Goal: Task Accomplishment & Management: Manage account settings

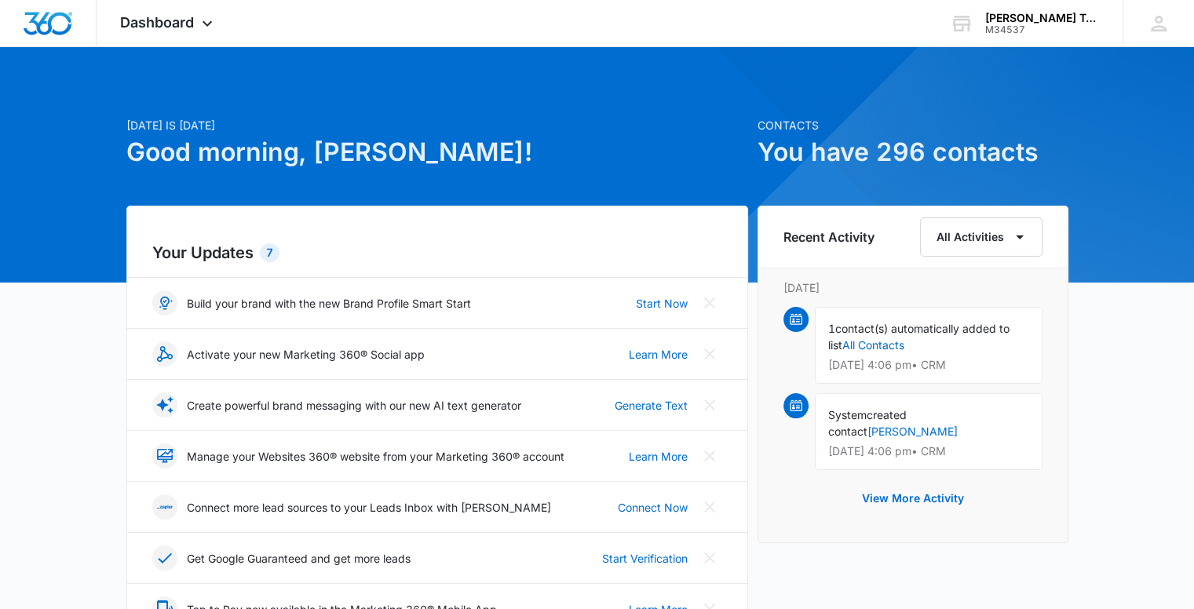
drag, startPoint x: 1175, startPoint y: 277, endPoint x: 638, endPoint y: 183, distance: 544.5
click at [638, 183] on div "[DATE] is [DATE] Good morning, [PERSON_NAME]!" at bounding box center [437, 161] width 622 height 89
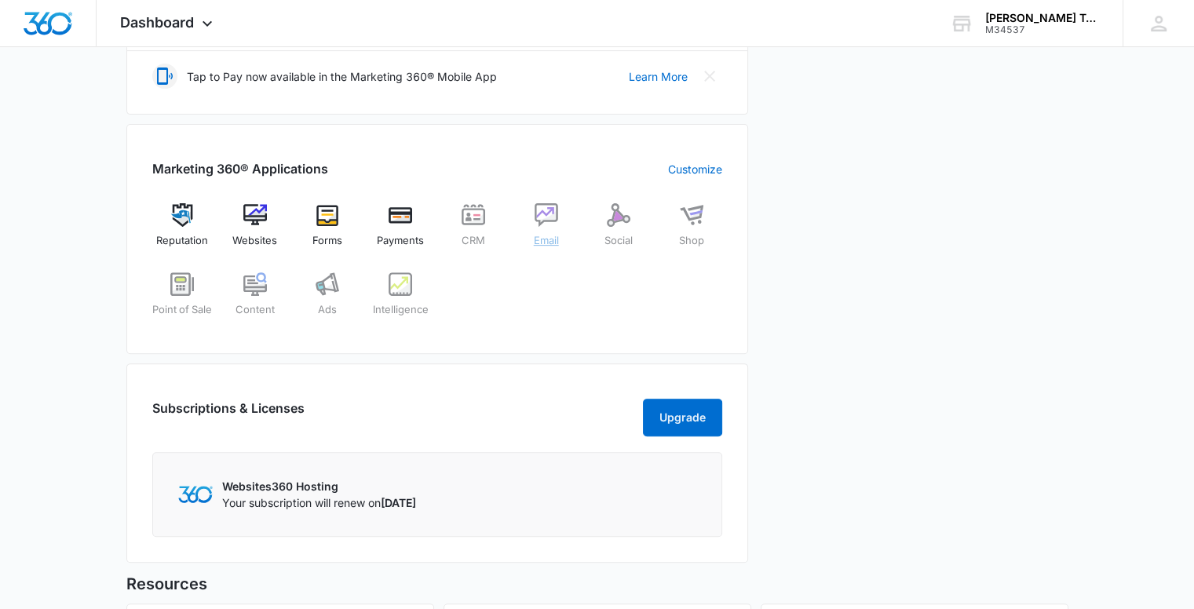
click at [543, 219] on img at bounding box center [547, 215] width 24 height 24
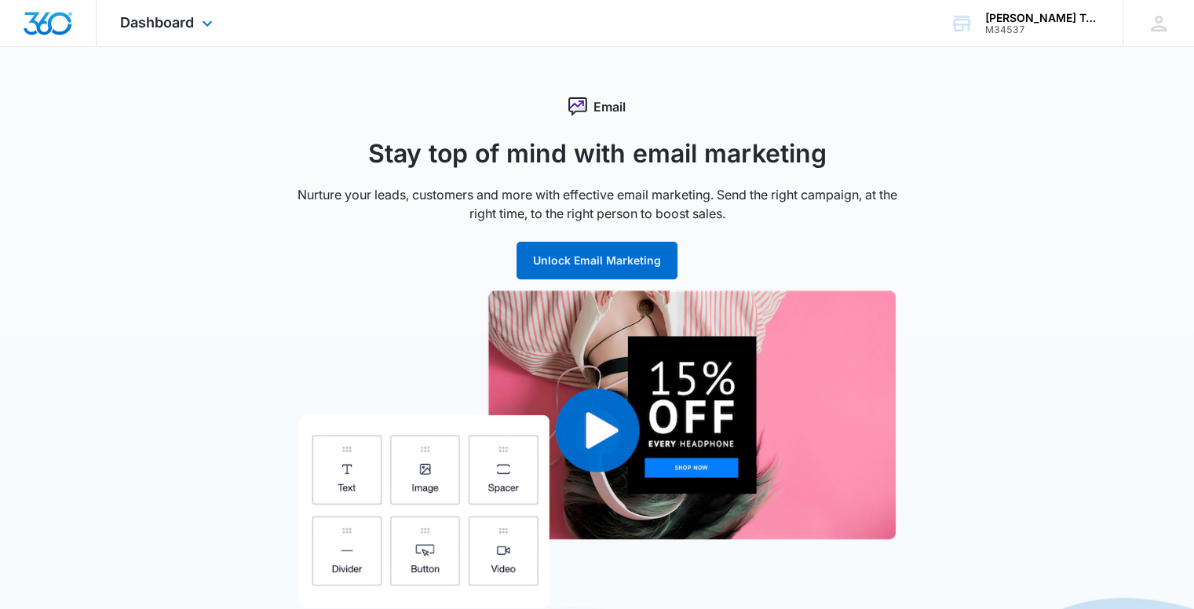
scroll to position [533, 0]
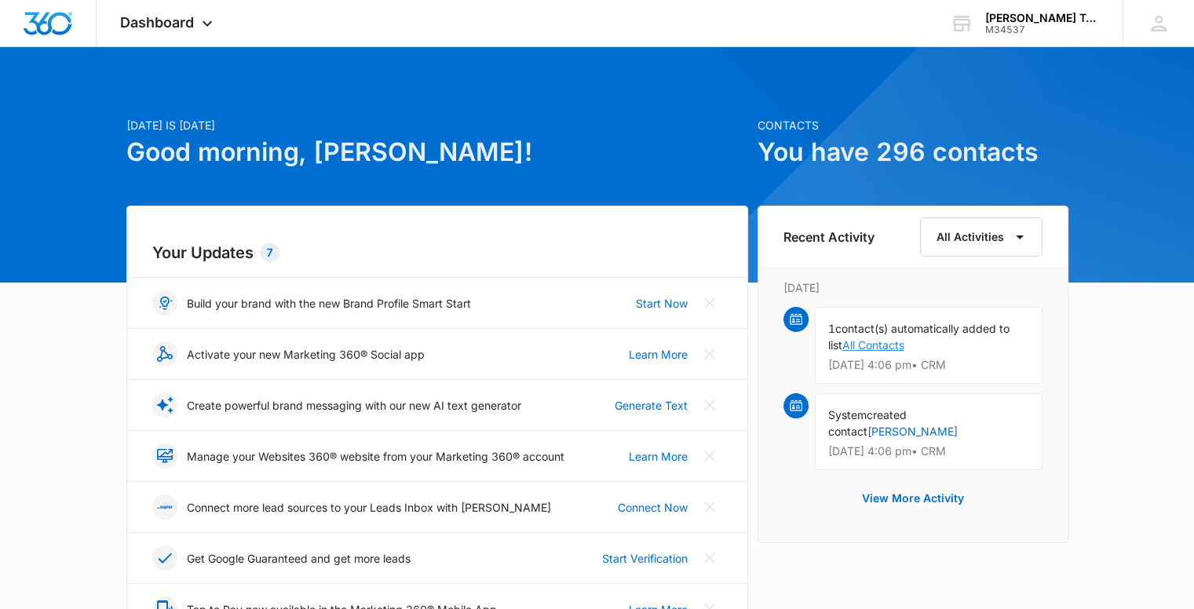
click at [892, 344] on link "All Contacts" at bounding box center [874, 344] width 62 height 13
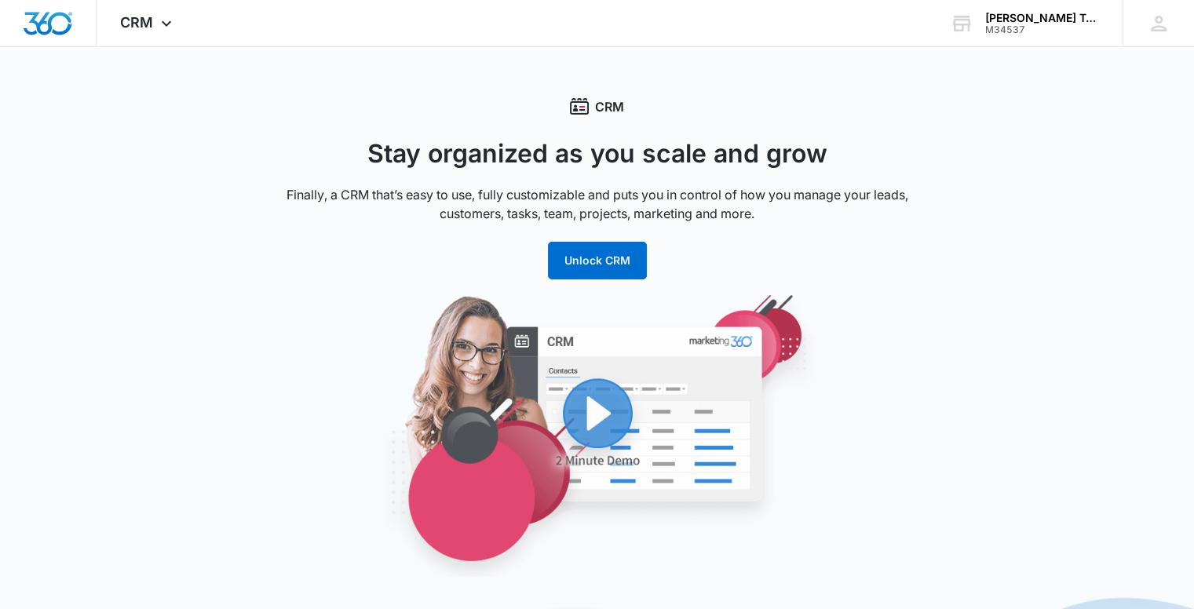
drag, startPoint x: 394, startPoint y: 166, endPoint x: 873, endPoint y: 312, distance: 500.7
click at [873, 312] on img "button" at bounding box center [597, 434] width 597 height 287
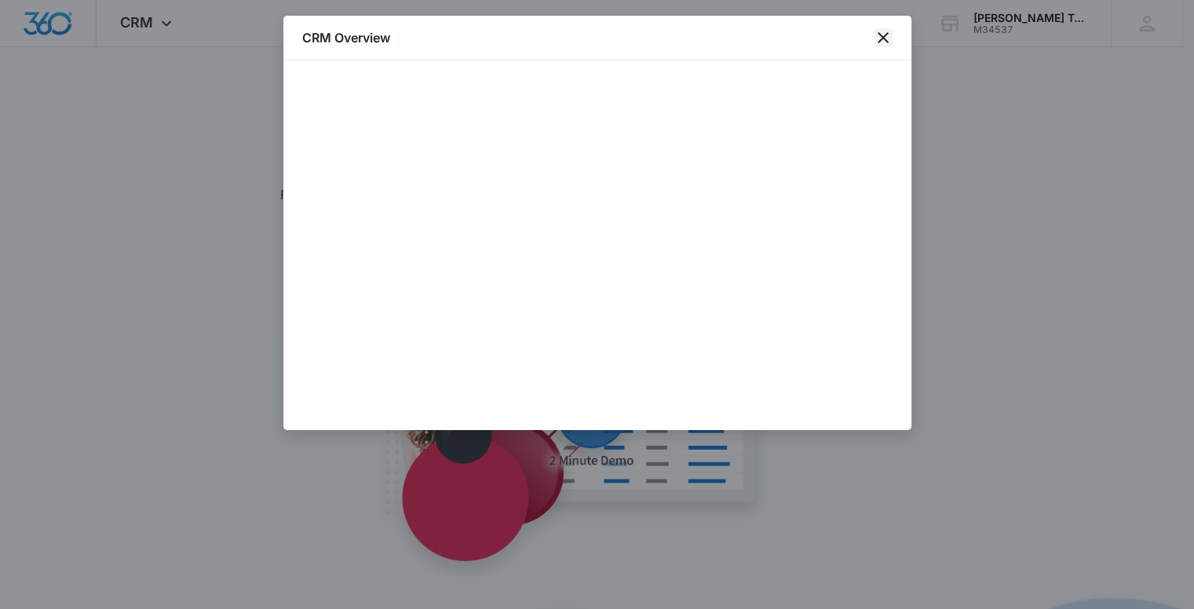
click at [881, 42] on icon "close" at bounding box center [883, 37] width 19 height 19
